Goal: Check status: Check status

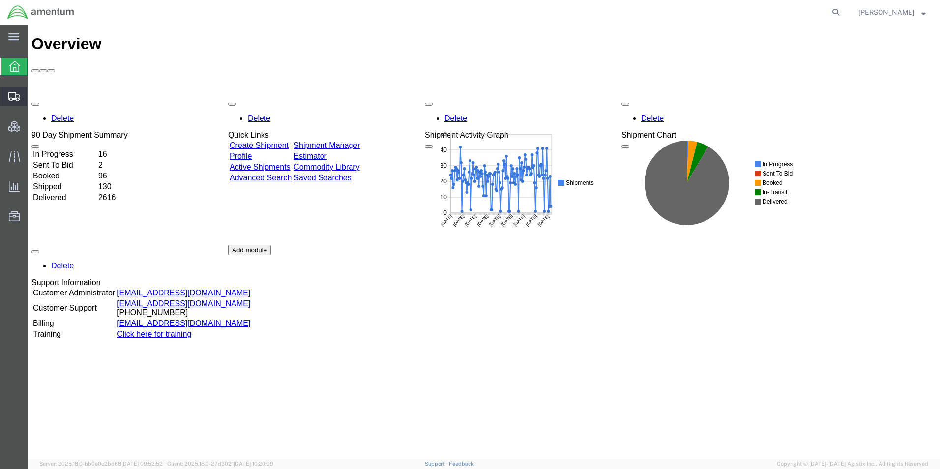
click at [0, 0] on span "Shipment Manager" at bounding box center [0, 0] width 0 height 0
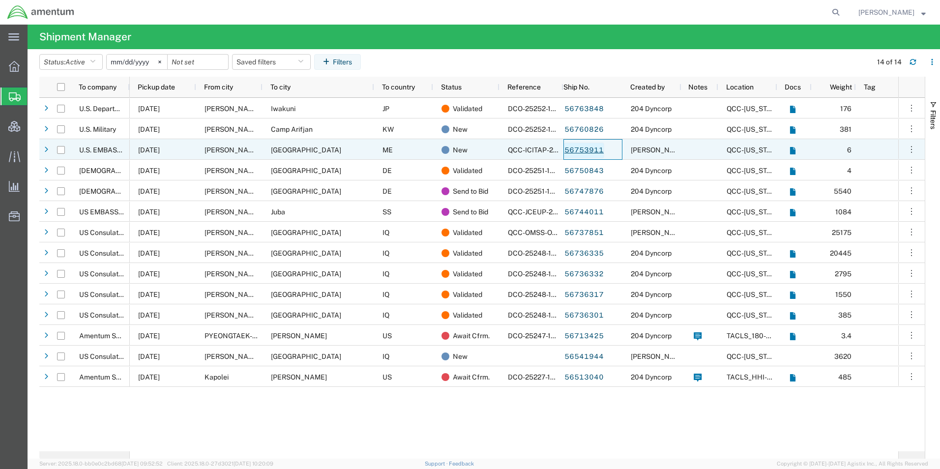
click at [580, 151] on link "56753911" at bounding box center [584, 151] width 40 height 16
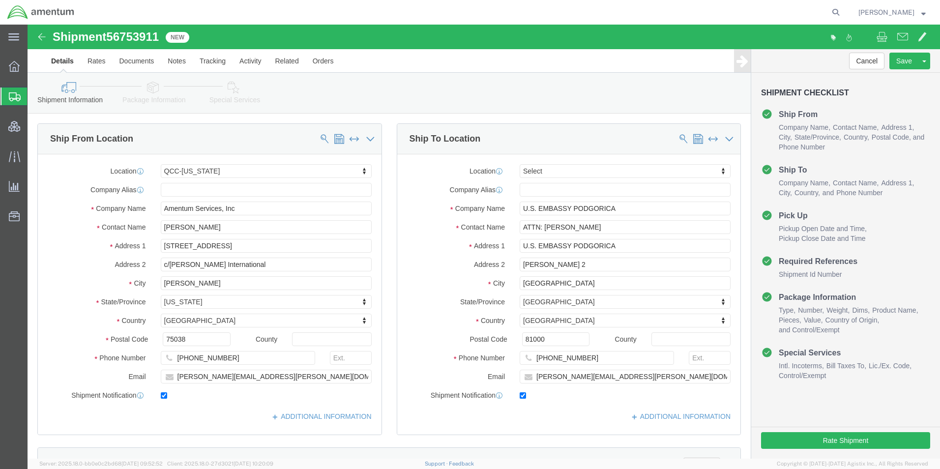
select select "42668"
select select
click icon
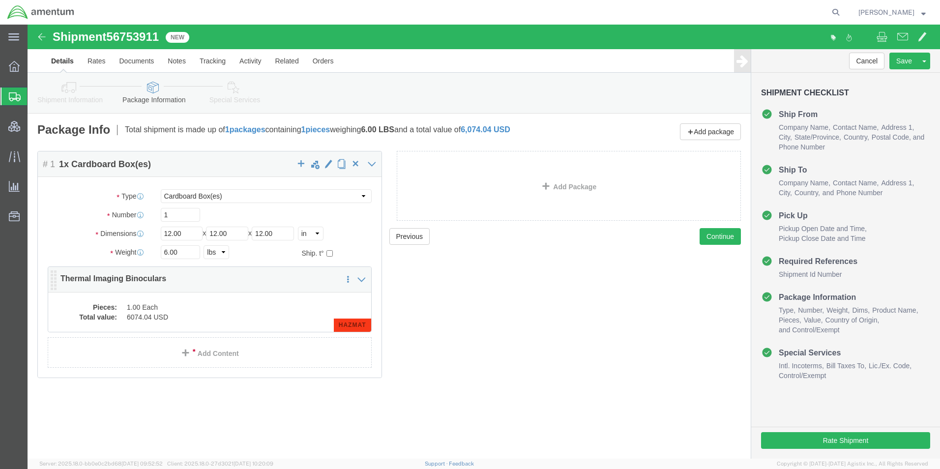
click dd "1.00 Each"
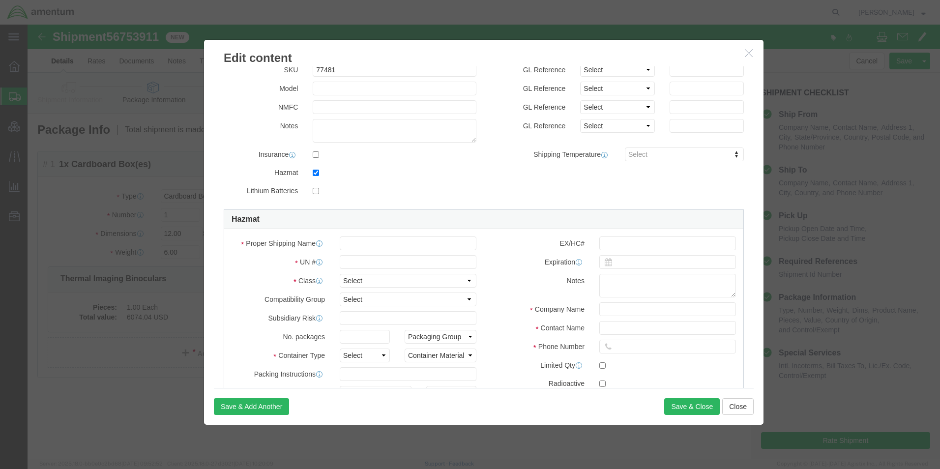
scroll to position [98, 0]
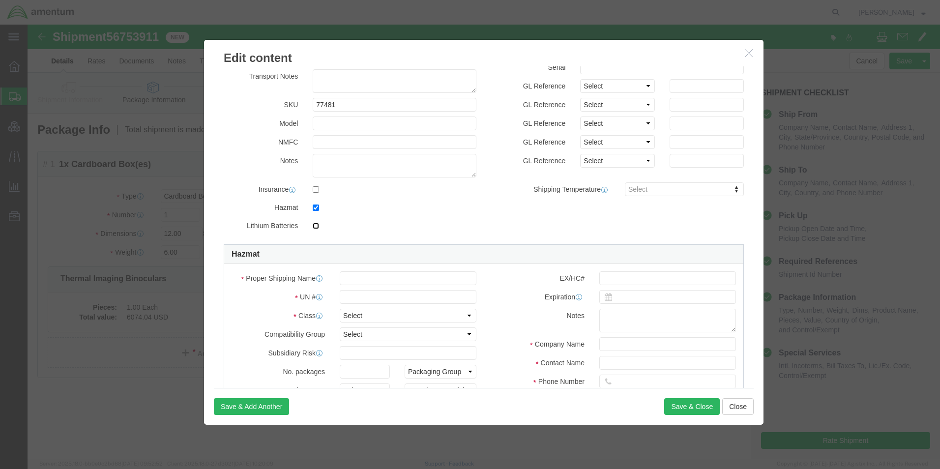
click input "checkbox"
checkbox input "false"
checkbox input "true"
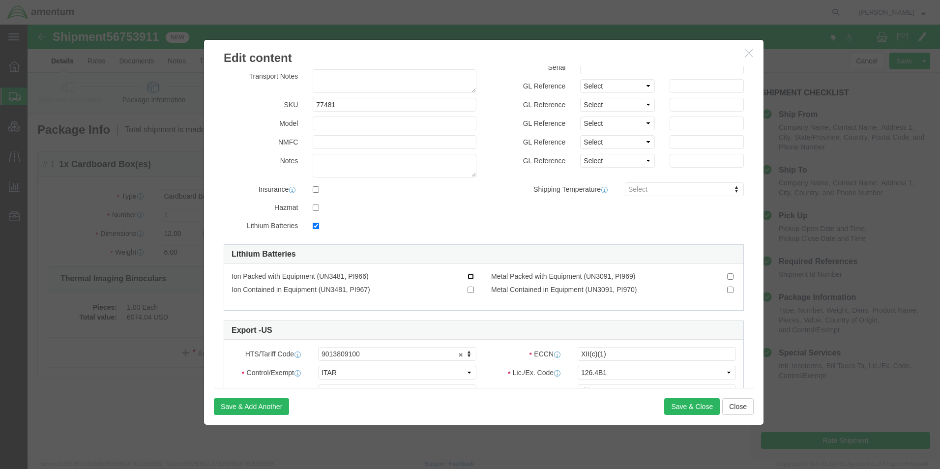
click input "Ion Packed with Equipment (UN3481, PI966)"
checkbox input "true"
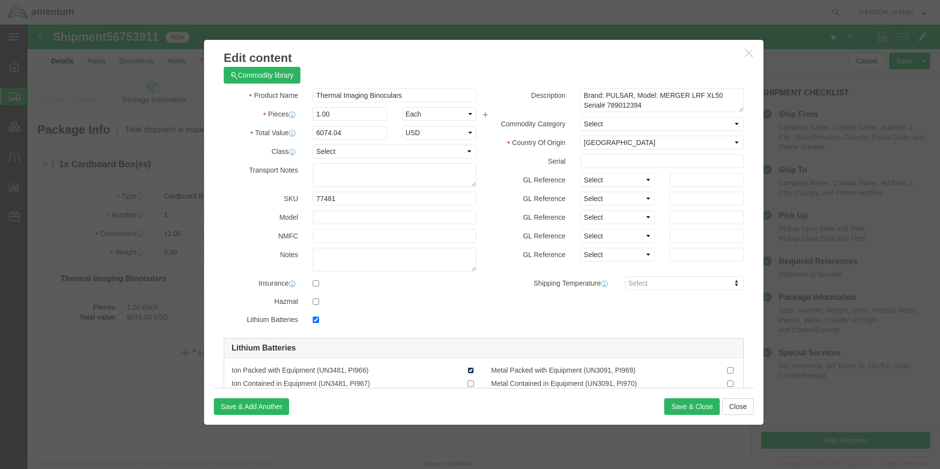
scroll to position [0, 0]
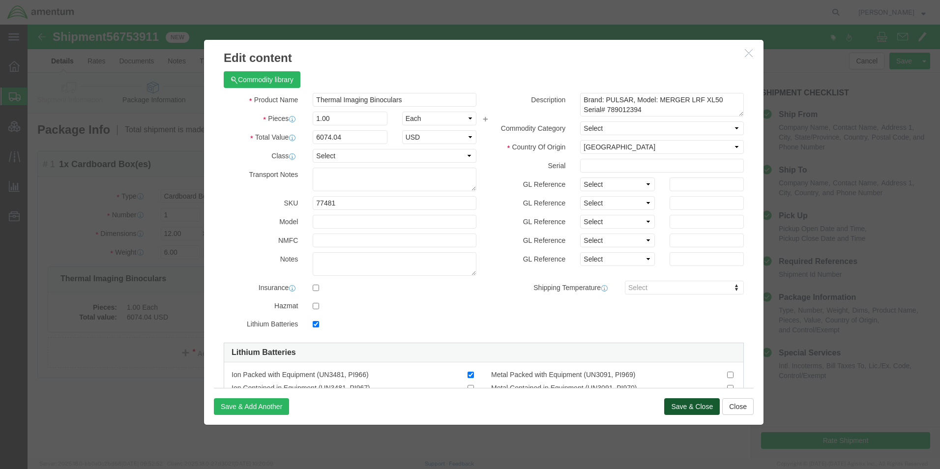
click button "Save & Close"
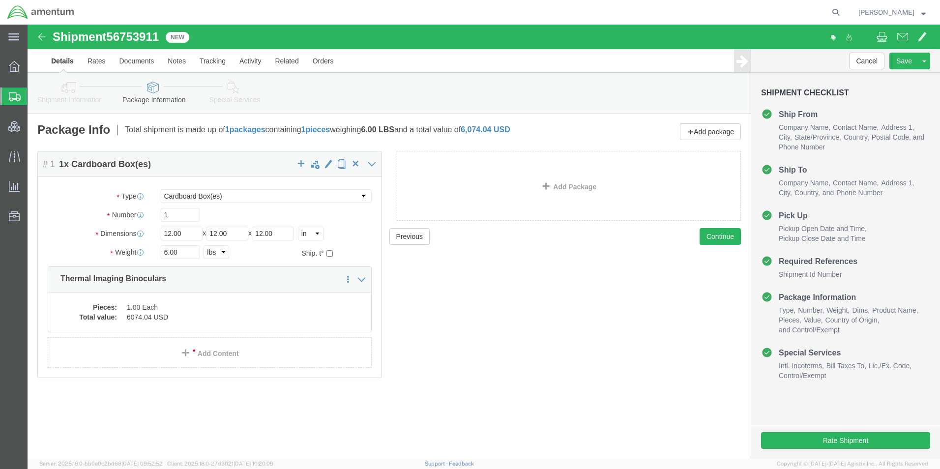
click icon
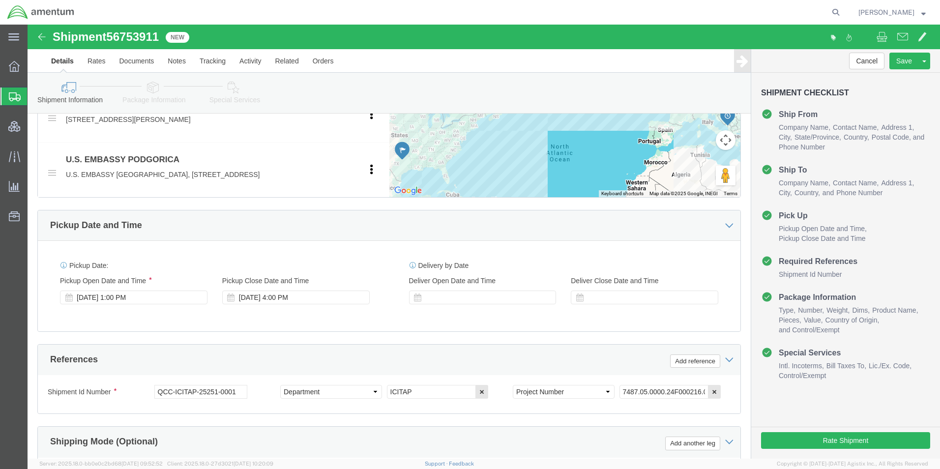
scroll to position [443, 0]
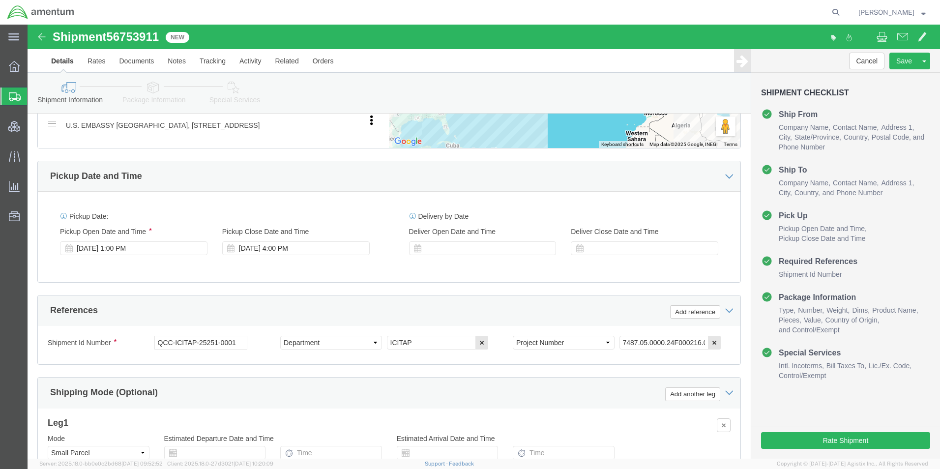
click div "Ship From Location Location [GEOGRAPHIC_DATA]-[US_STATE] My Profile Location [P…"
click button "Rate Shipment"
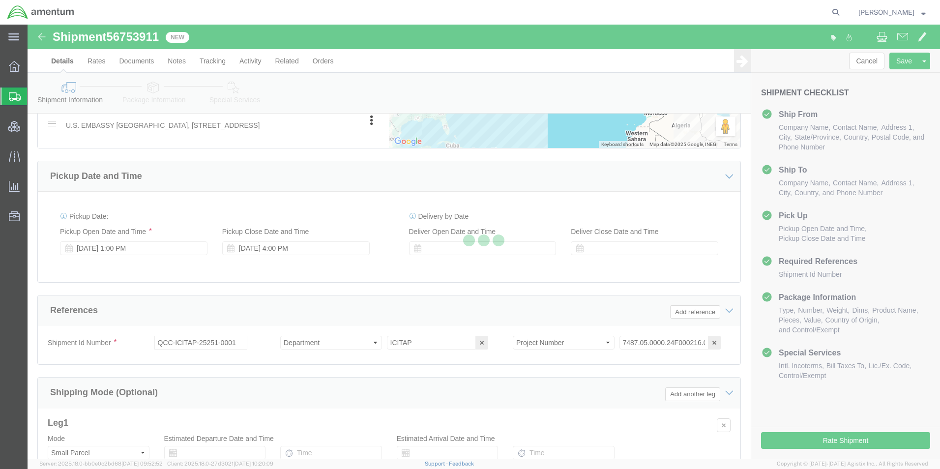
select select
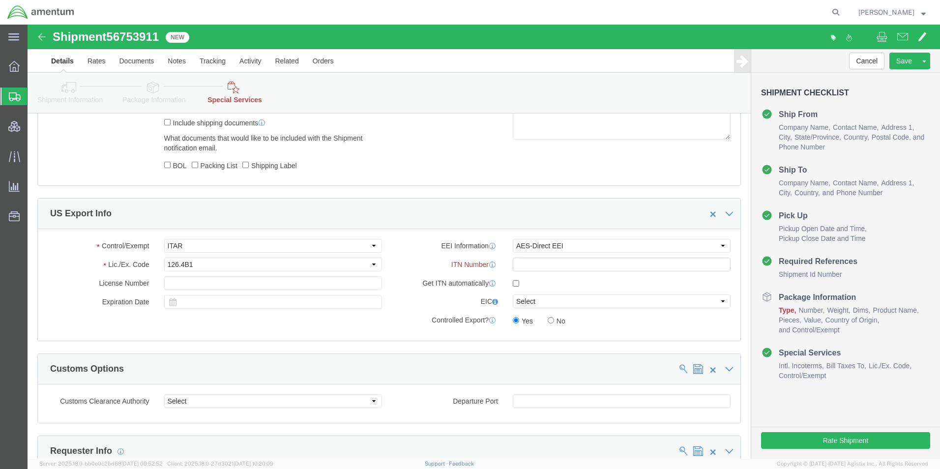
scroll to position [836, 0]
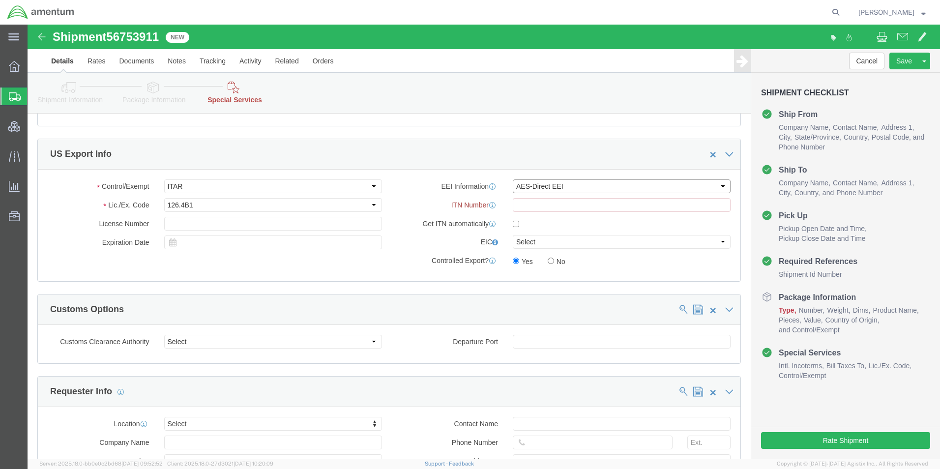
click select "Select AES-Direct EEI Carrier File EEI EEI Exempt"
select select "CFIL"
click select "Select AES-Direct EEI Carrier File EEI EEI Exempt"
click button "Rate Shipment"
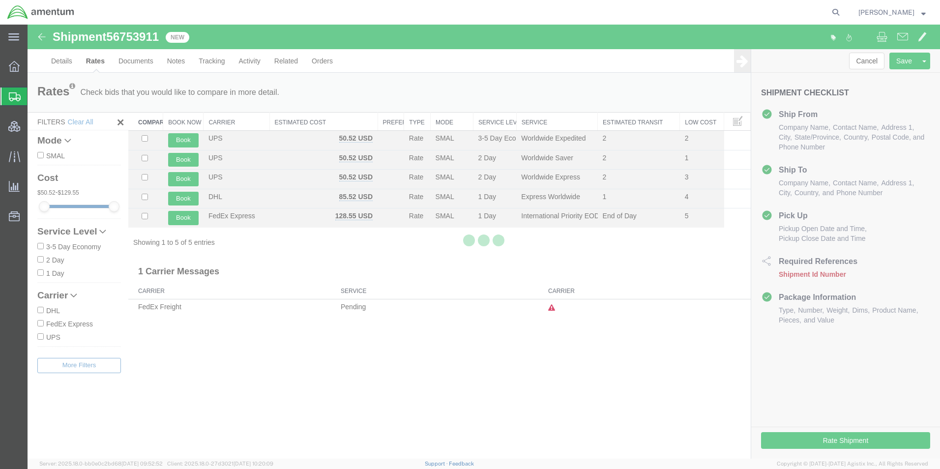
scroll to position [0, 0]
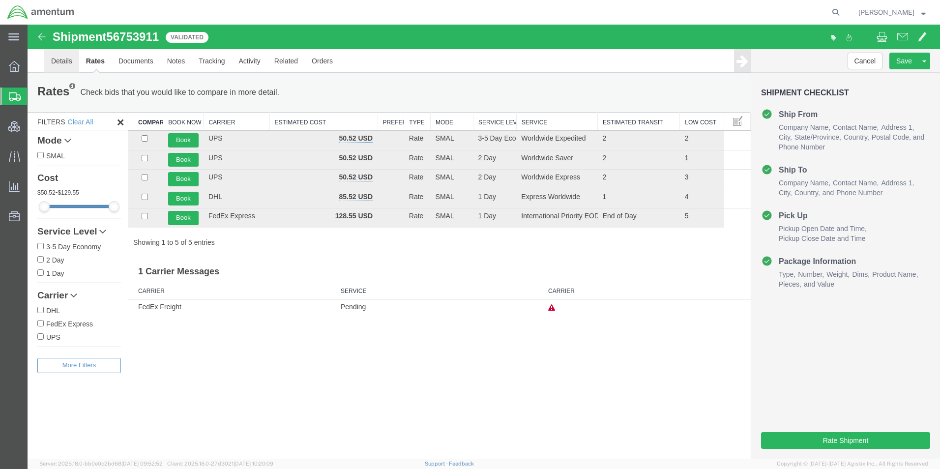
click at [58, 61] on link "Details" at bounding box center [61, 61] width 35 height 24
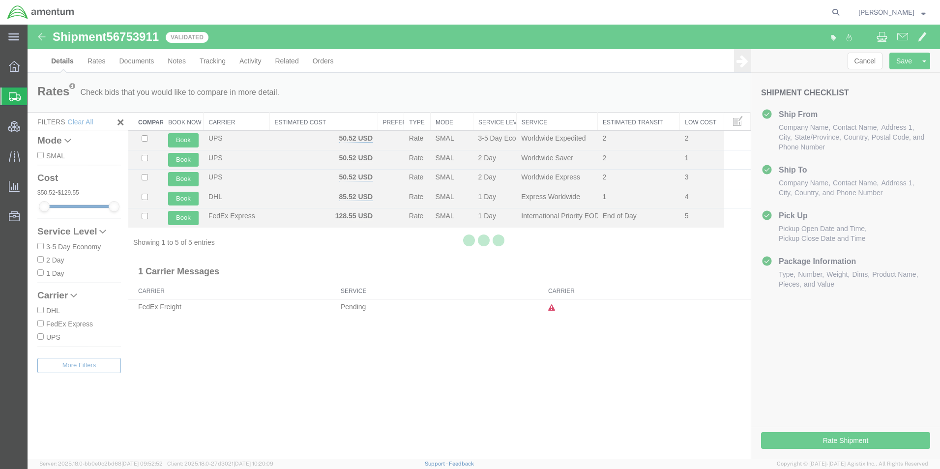
select select "42668"
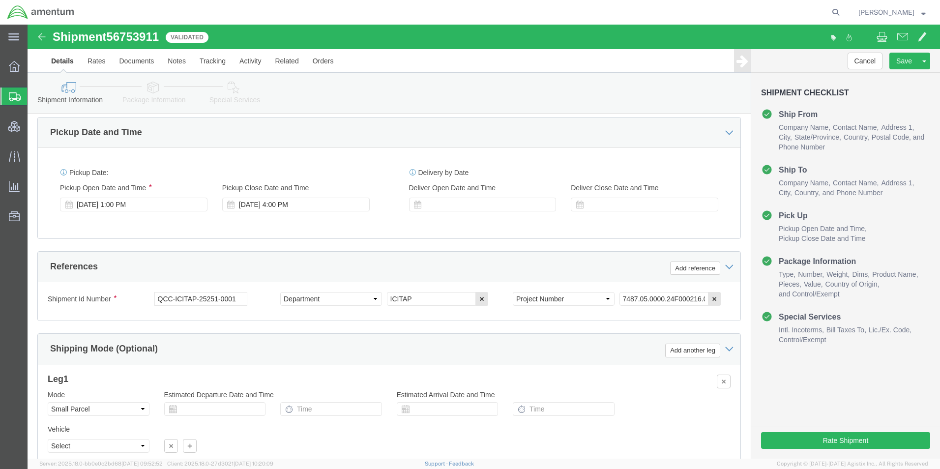
scroll to position [492, 0]
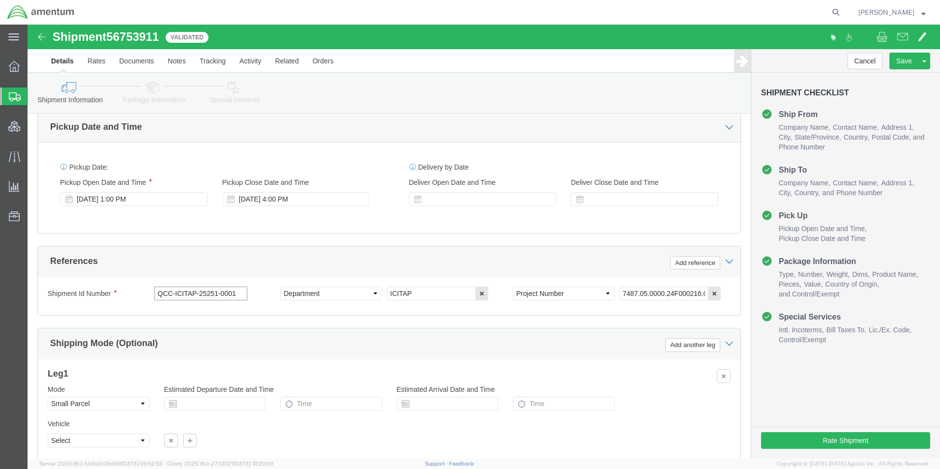
drag, startPoint x: 209, startPoint y: 290, endPoint x: 106, endPoint y: 295, distance: 102.9
click div "Shipment Id Number QCC-ICITAP-25251-0001"
click div "Pickup Date: Pickup Start Date Pickup Start Time Pickup Open Date and Time [DAT…"
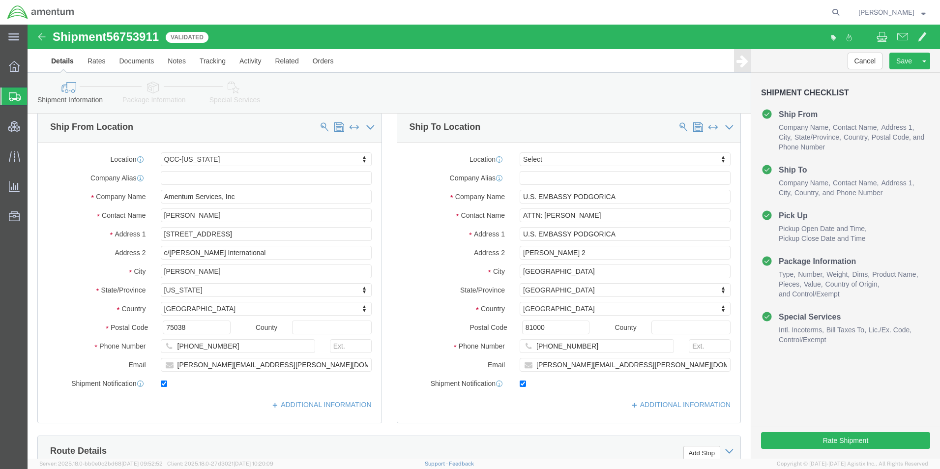
scroll to position [0, 0]
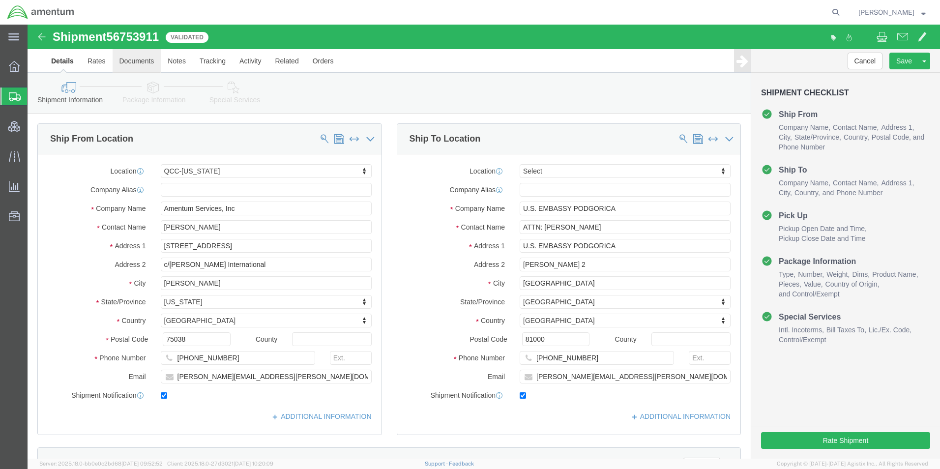
click link "Documents"
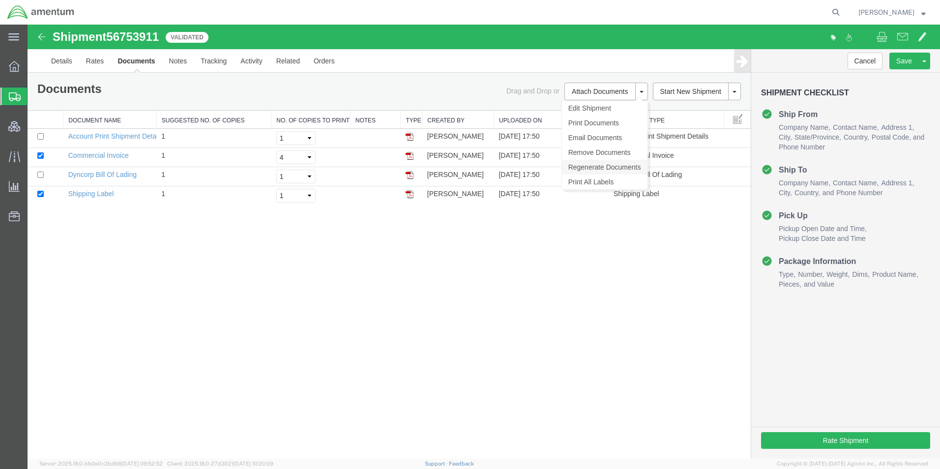
click at [604, 165] on link "Regenerate Documents" at bounding box center [605, 167] width 86 height 15
click at [57, 63] on link "Details" at bounding box center [61, 61] width 35 height 24
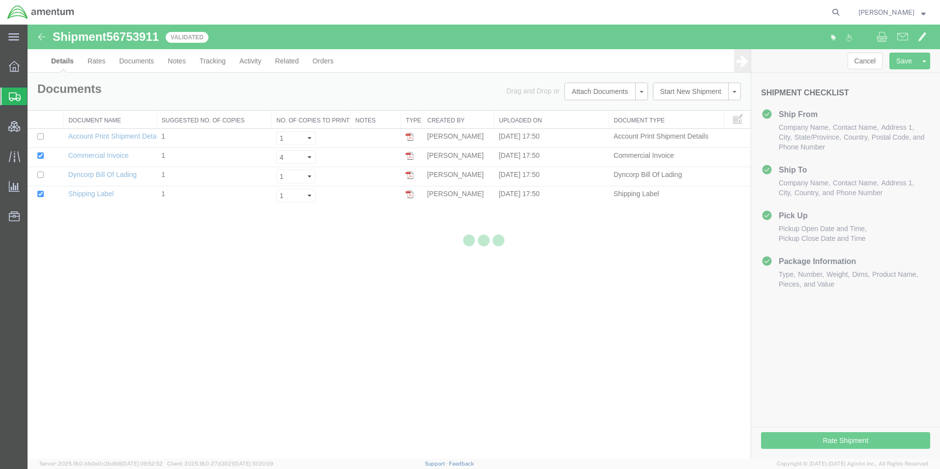
select select "42668"
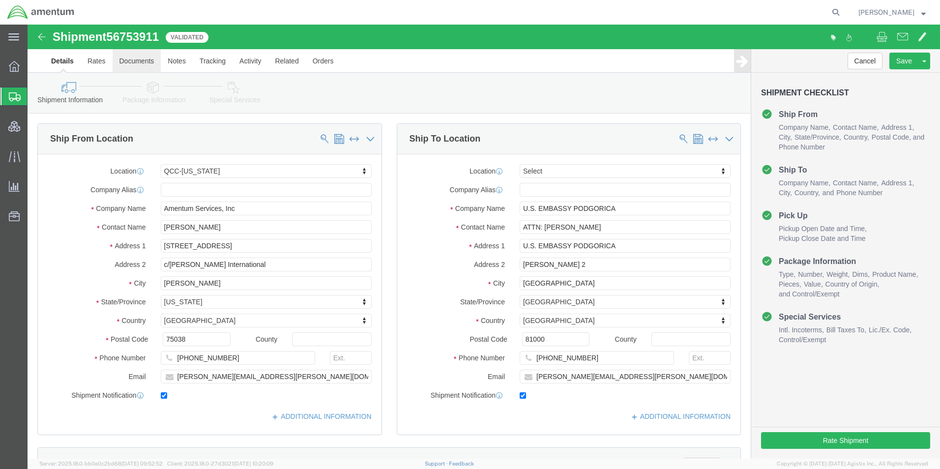
click link "Documents"
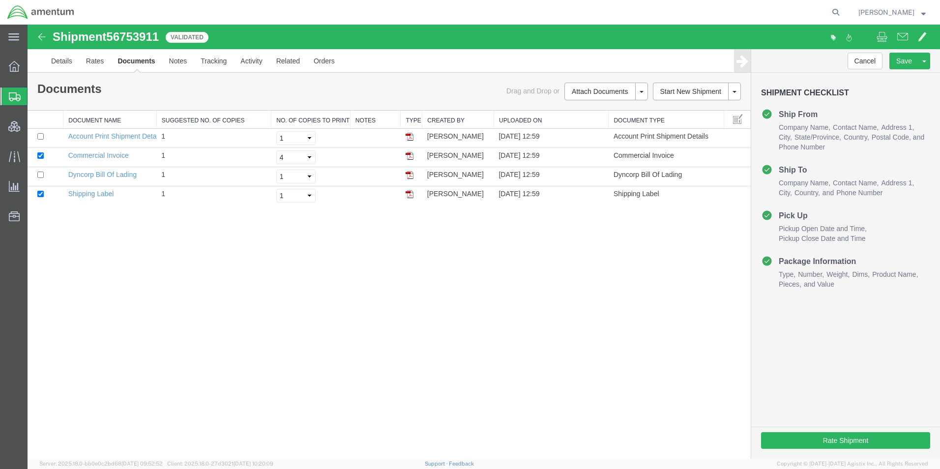
click at [426, 279] on div "Shipment 56753911 4 of 4 Validated Details Rates Documents Notes Tracking Activ…" at bounding box center [484, 242] width 913 height 434
click at [91, 155] on link "Commercial Invoice" at bounding box center [98, 155] width 60 height 8
click at [63, 64] on link "Details" at bounding box center [61, 61] width 35 height 24
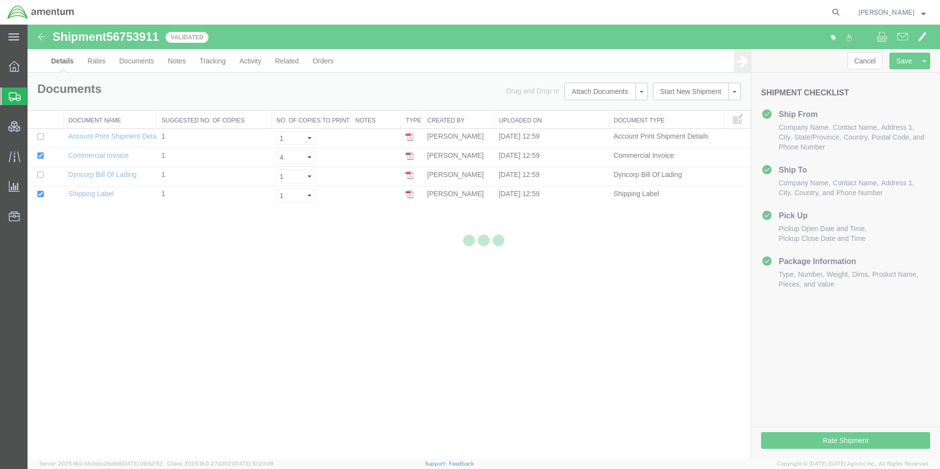
select select "42668"
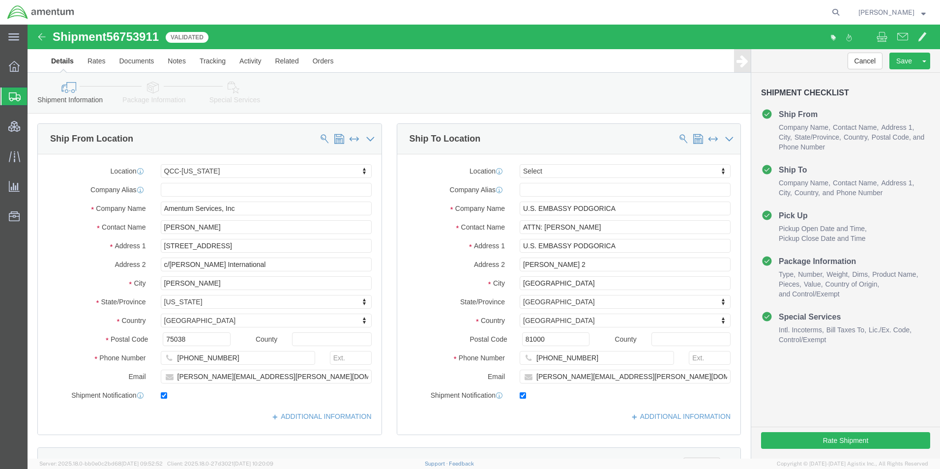
click link "Package Information"
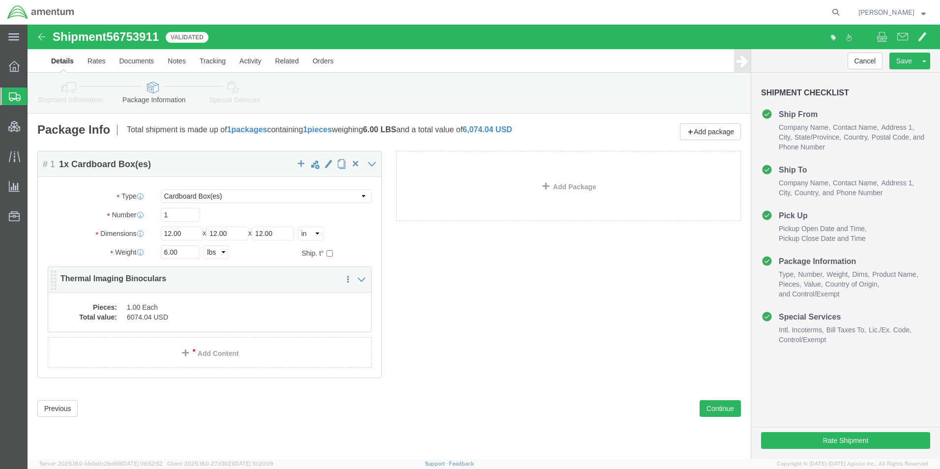
click div "Pieces: 1.00 Each Total value: 6074.04 USD"
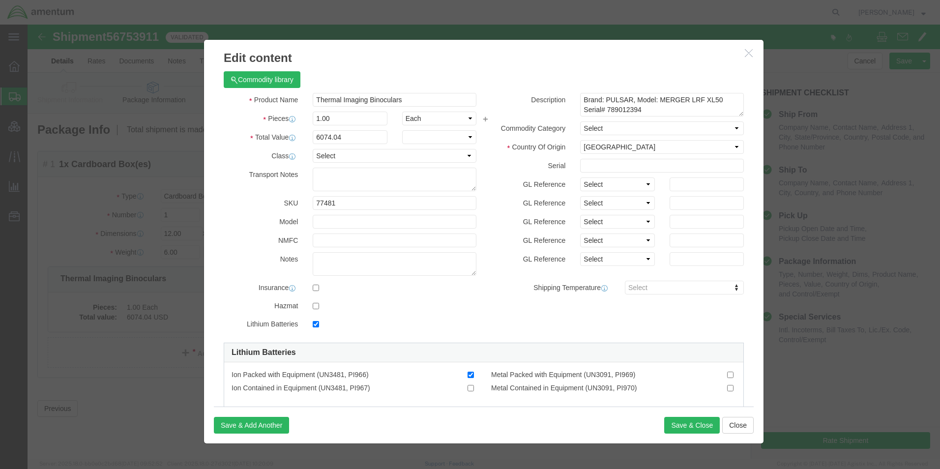
checkbox input "true"
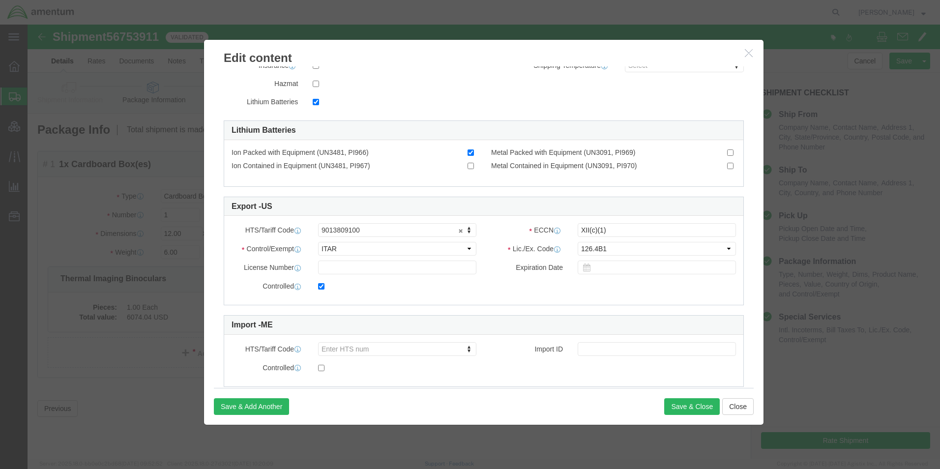
scroll to position [243, 0]
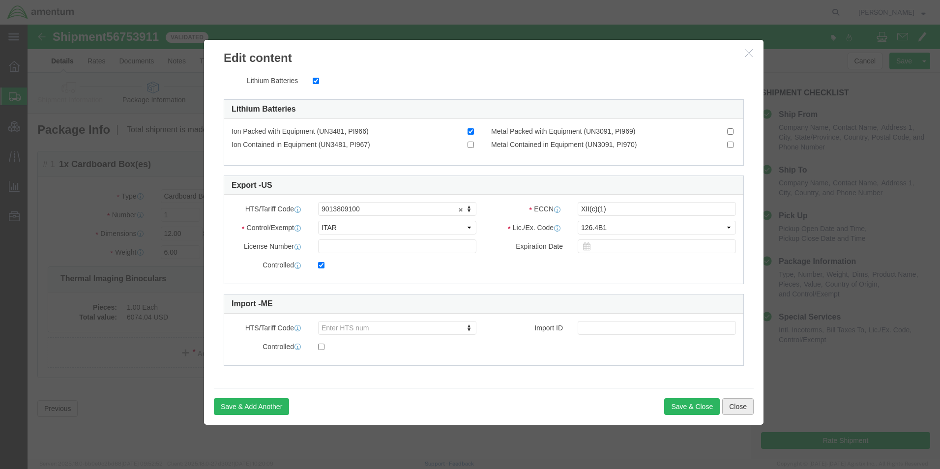
click button "Close"
